Goal: Task Accomplishment & Management: Manage account settings

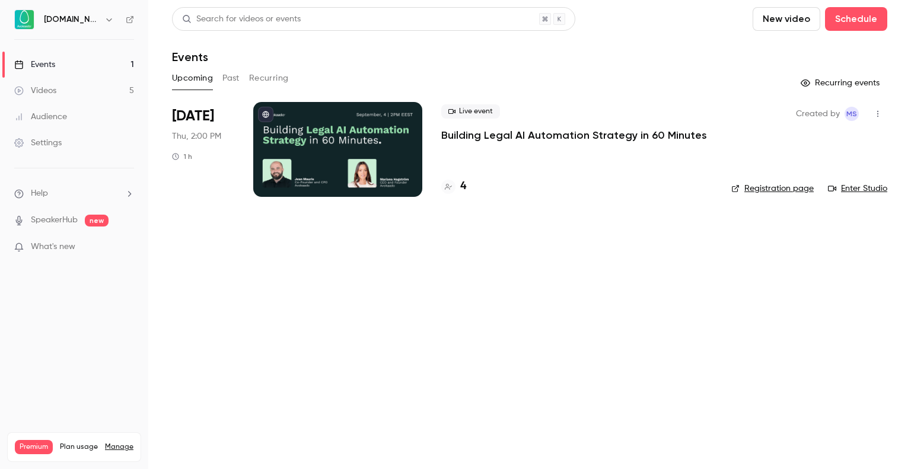
click at [554, 131] on p "Building Legal AI Automation Strategy in 60 Minutes" at bounding box center [574, 135] width 266 height 14
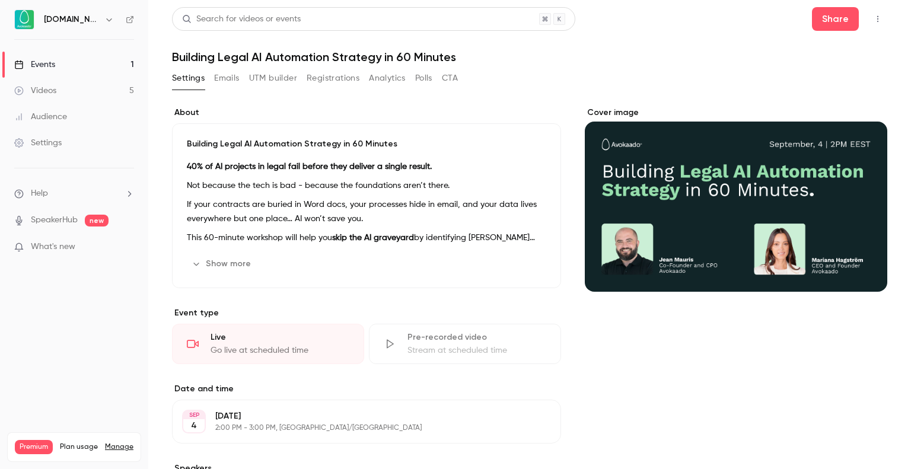
click at [318, 77] on button "Registrations" at bounding box center [333, 78] width 53 height 19
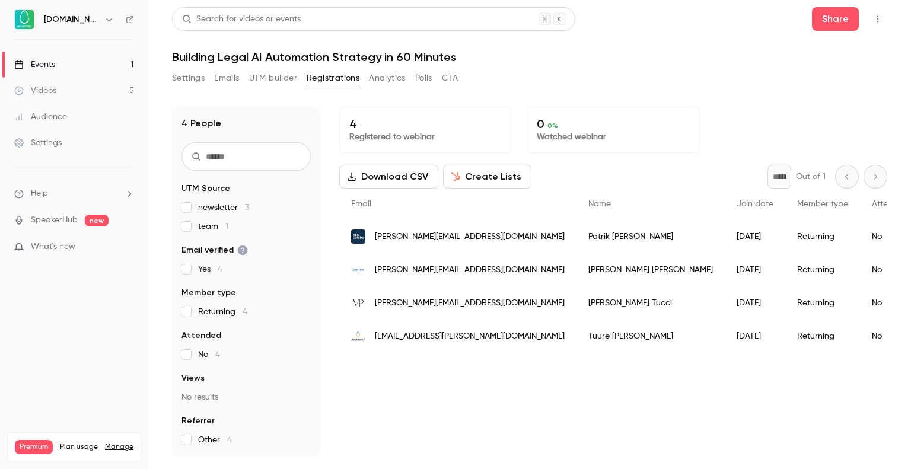
click at [541, 373] on div "4 Registered to webinar 0 0 % Watched webinar Download CSV Create Lists * Out o…" at bounding box center [613, 282] width 548 height 350
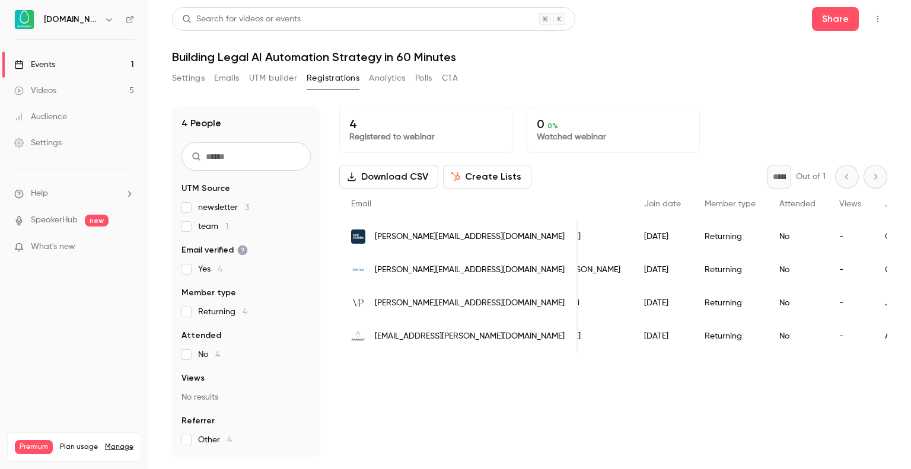
scroll to position [0, 98]
click at [75, 142] on link "Settings" at bounding box center [74, 143] width 148 height 26
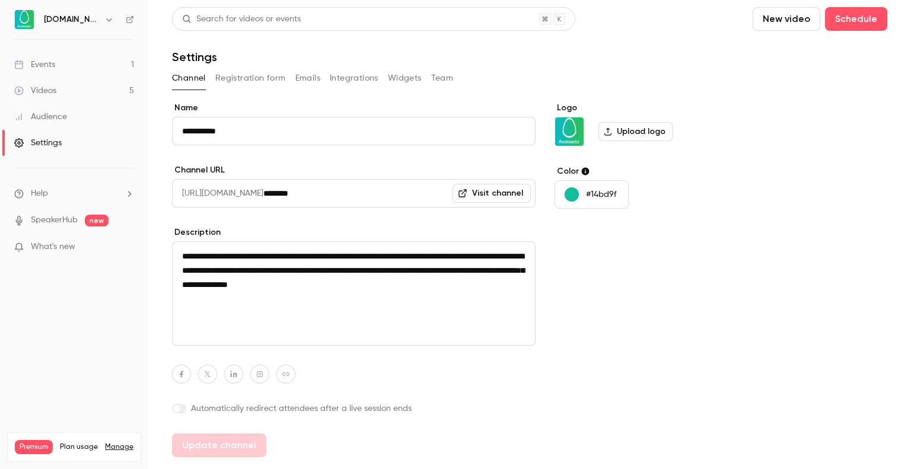
click at [271, 76] on button "Registration form" at bounding box center [250, 78] width 71 height 19
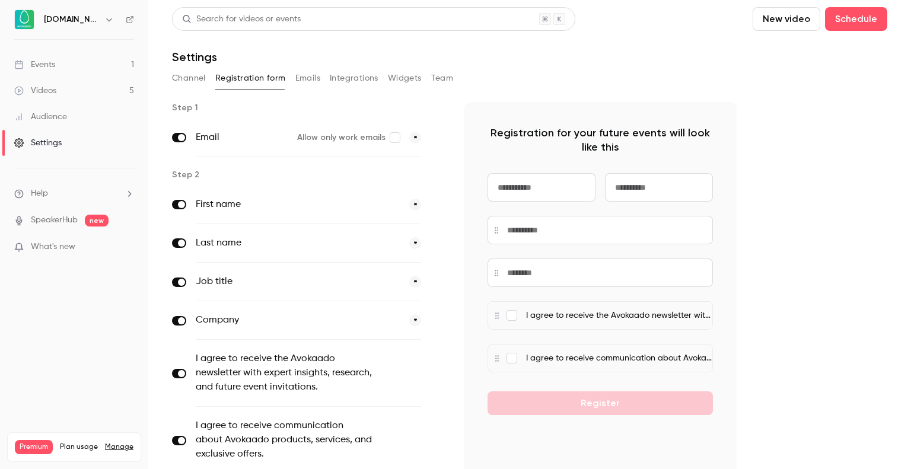
click at [83, 65] on link "Events 1" at bounding box center [74, 65] width 148 height 26
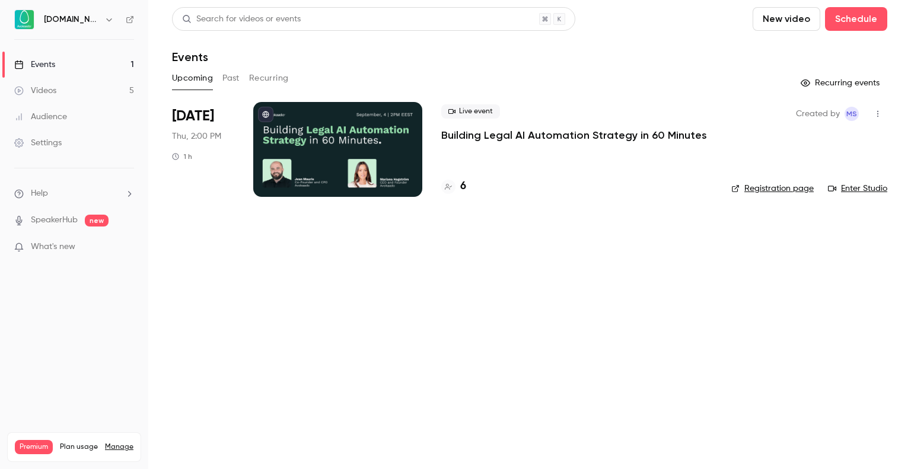
click at [562, 132] on p "Building Legal AI Automation Strategy in 60 Minutes" at bounding box center [574, 135] width 266 height 14
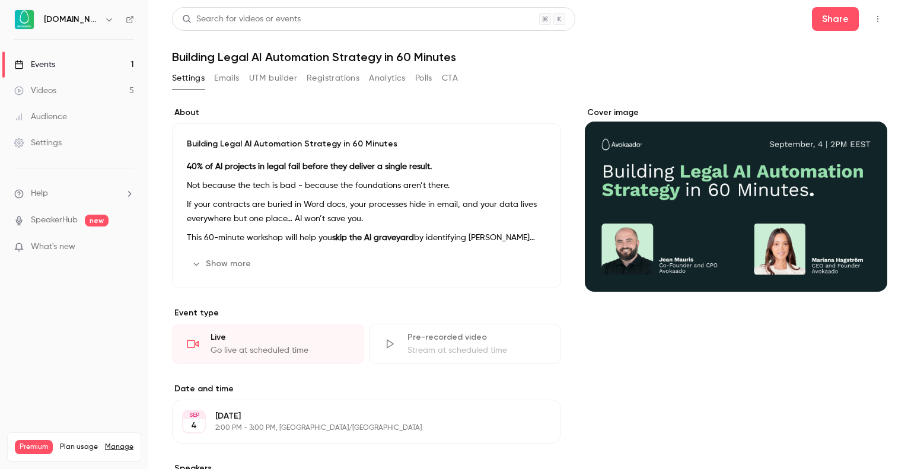
click at [351, 77] on button "Registrations" at bounding box center [333, 78] width 53 height 19
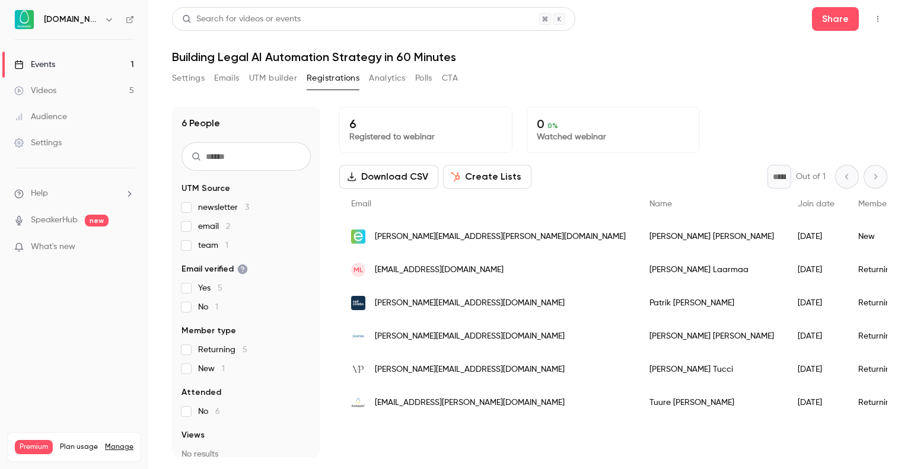
click at [113, 442] on link "Manage" at bounding box center [119, 446] width 28 height 9
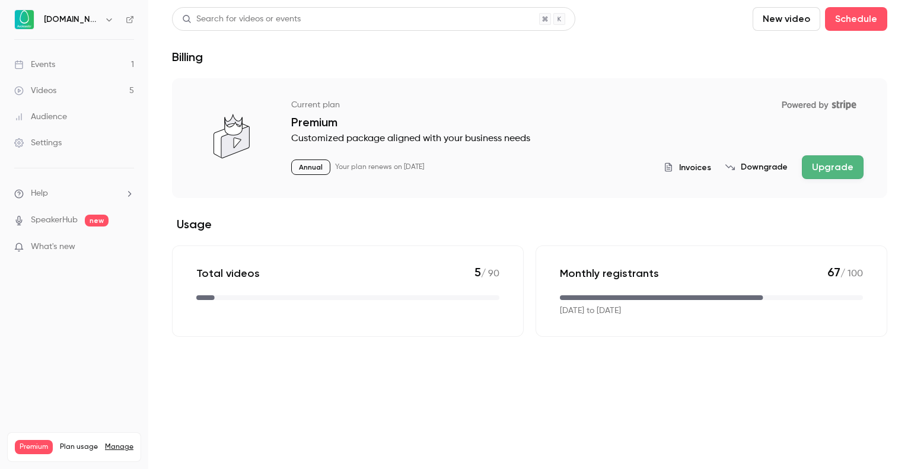
click at [831, 168] on button "Upgrade" at bounding box center [833, 167] width 62 height 24
click at [157, 142] on main "Search for videos or events New video Schedule Billing Current plan Powered by …" at bounding box center [529, 234] width 763 height 469
click at [69, 245] on span "What's new" at bounding box center [53, 247] width 44 height 12
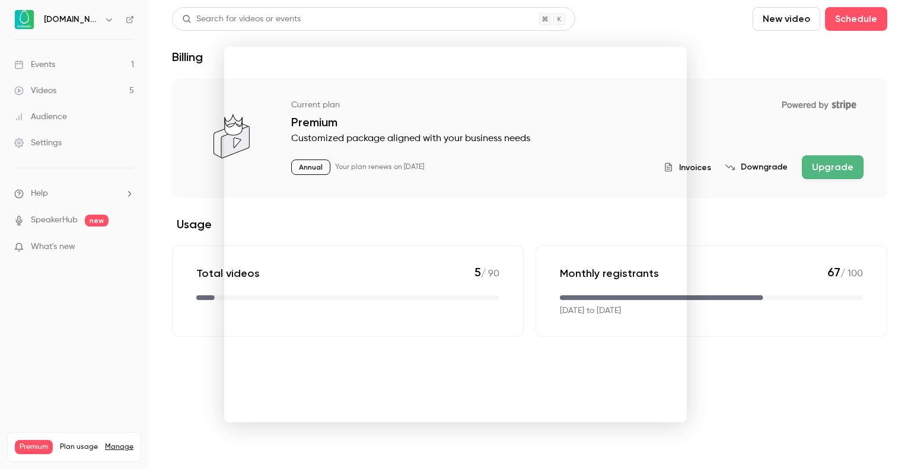
click at [154, 165] on div at bounding box center [455, 234] width 911 height 469
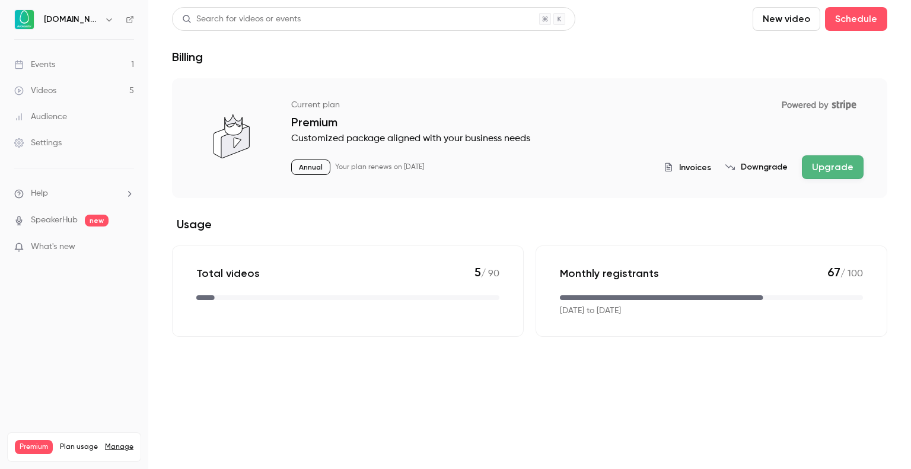
click at [80, 65] on link "Events 1" at bounding box center [74, 65] width 148 height 26
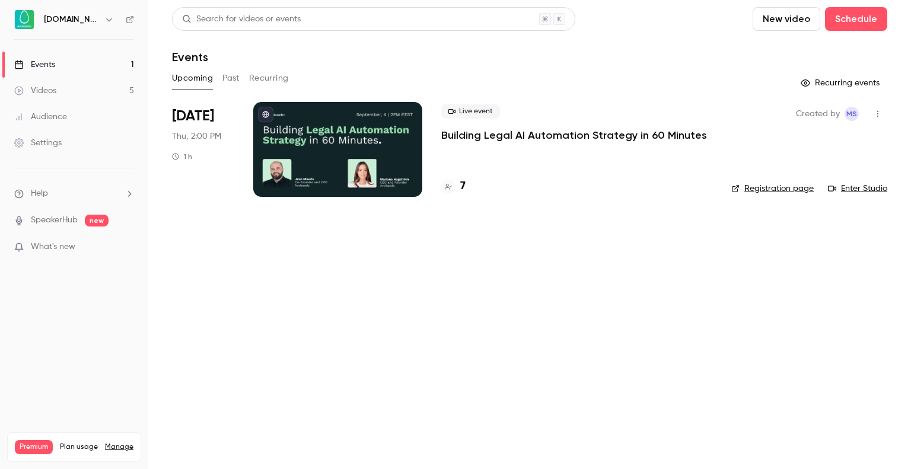
click at [539, 132] on p "Building Legal AI Automation Strategy in 60 Minutes" at bounding box center [574, 135] width 266 height 14
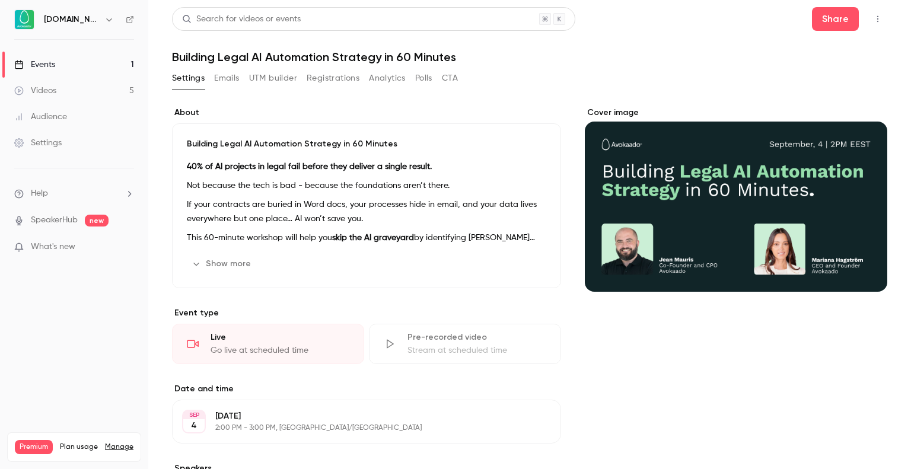
click at [320, 79] on button "Registrations" at bounding box center [333, 78] width 53 height 19
